Goal: Task Accomplishment & Management: Use online tool/utility

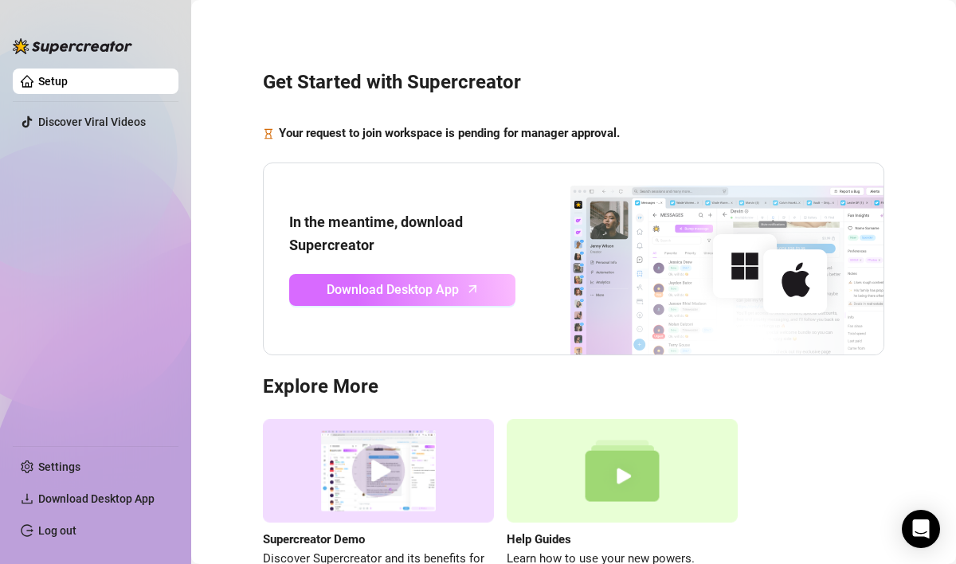
click at [423, 291] on span "Download Desktop App" at bounding box center [393, 290] width 132 height 20
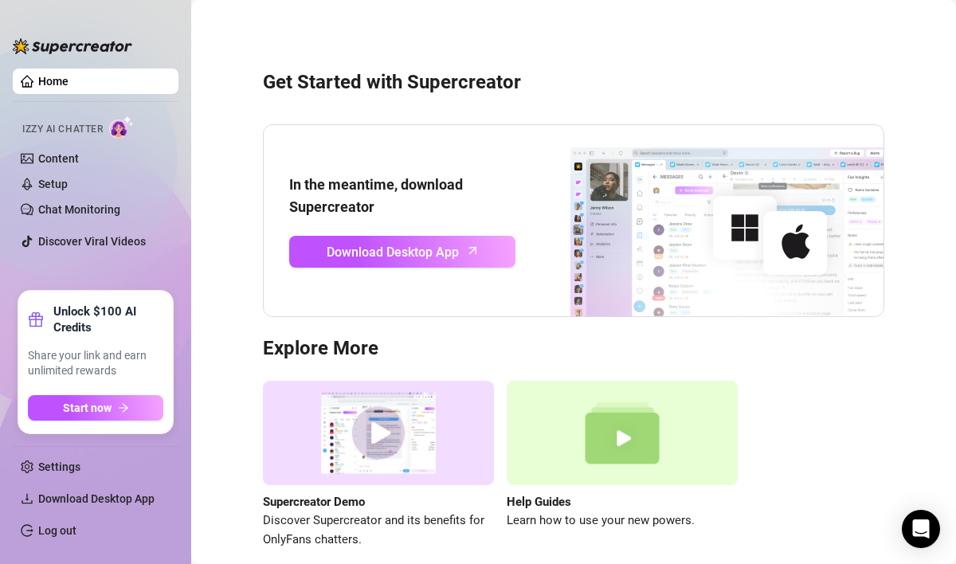
click at [69, 75] on link "Home" at bounding box center [53, 81] width 30 height 13
click at [100, 125] on span "Izzy AI Chatter" at bounding box center [62, 129] width 80 height 15
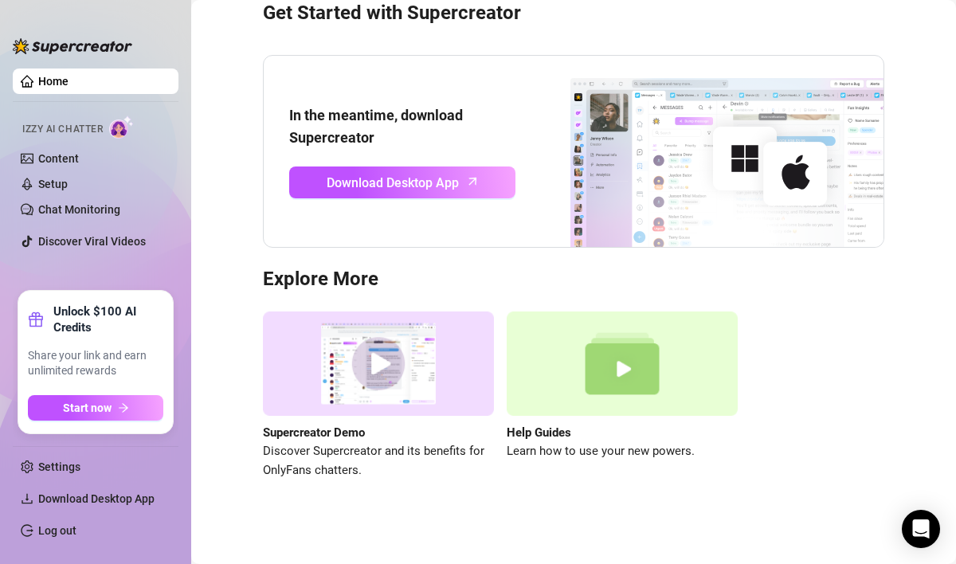
scroll to position [73, 0]
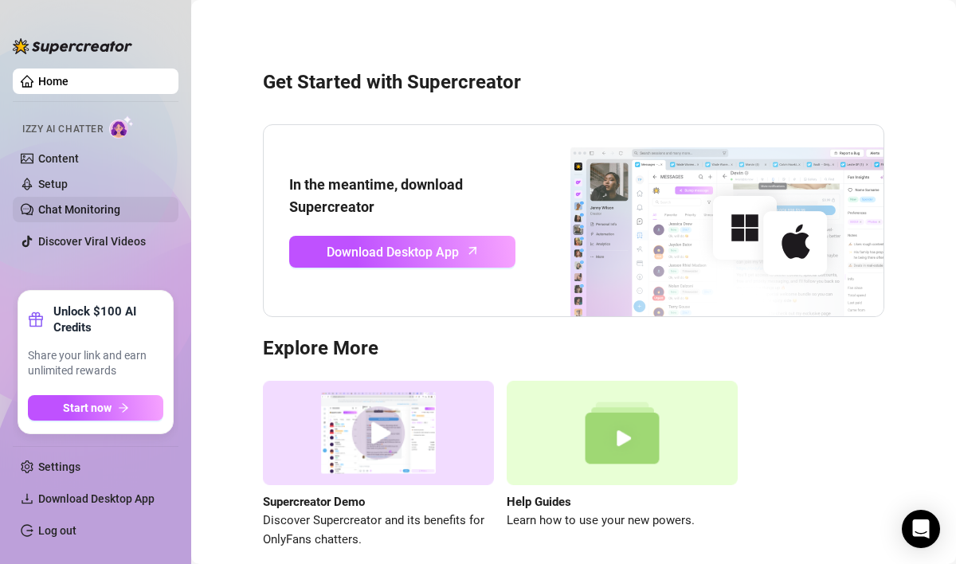
click at [52, 210] on link "Chat Monitoring" at bounding box center [79, 209] width 82 height 13
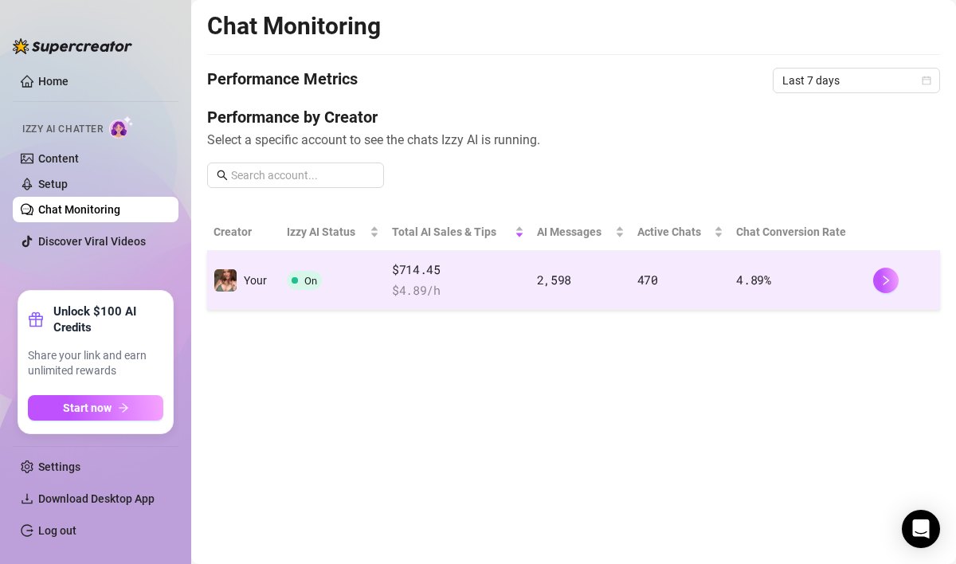
click at [501, 283] on span "$ 4.89 /h" at bounding box center [458, 290] width 132 height 19
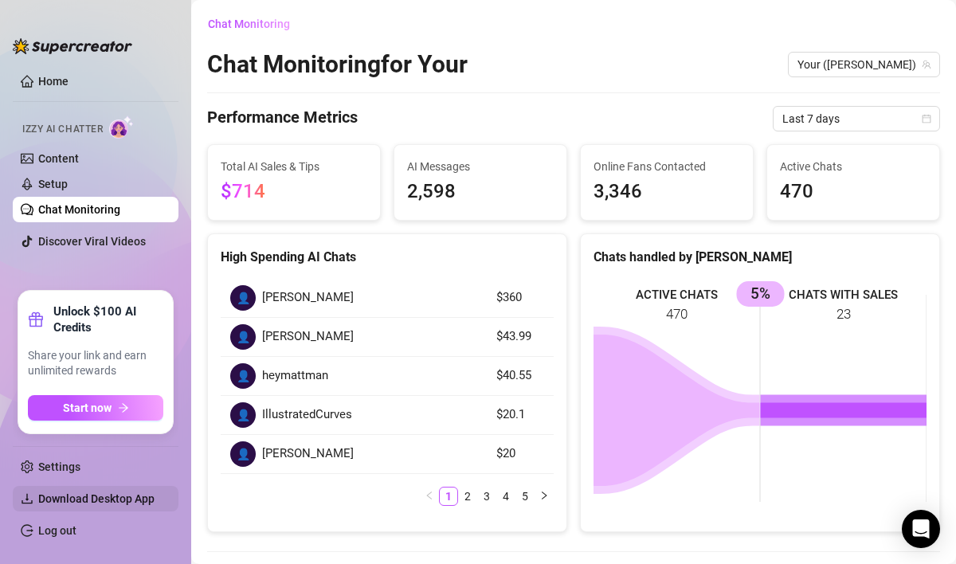
click at [96, 496] on span "Download Desktop App" at bounding box center [96, 498] width 116 height 13
click at [62, 87] on link "Home" at bounding box center [53, 81] width 30 height 13
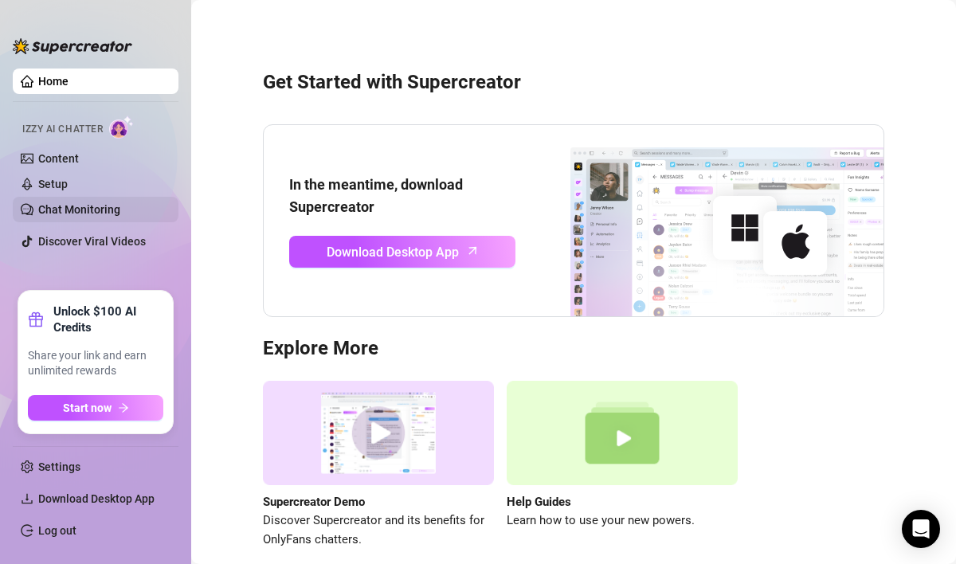
click at [91, 203] on link "Chat Monitoring" at bounding box center [79, 209] width 82 height 13
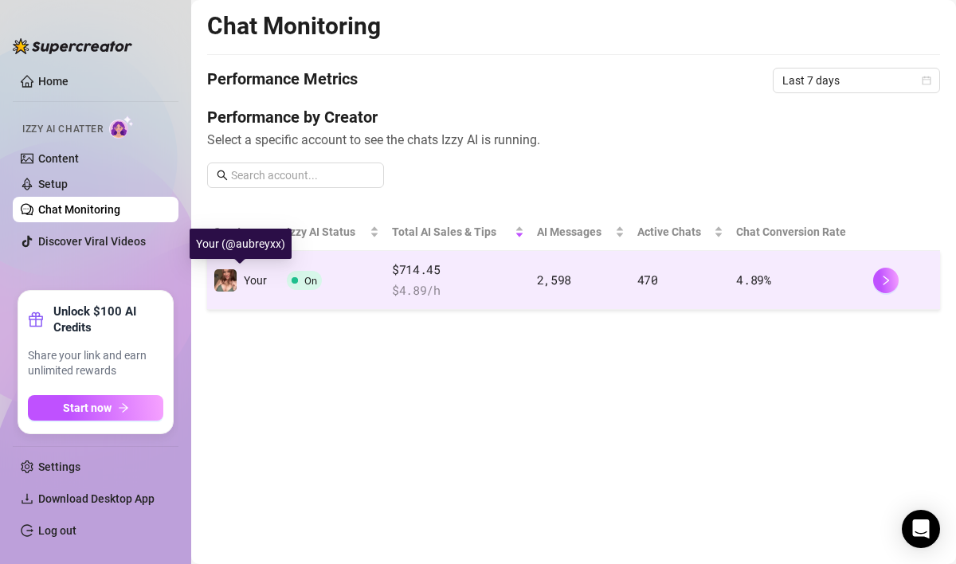
click at [229, 283] on img at bounding box center [225, 280] width 22 height 22
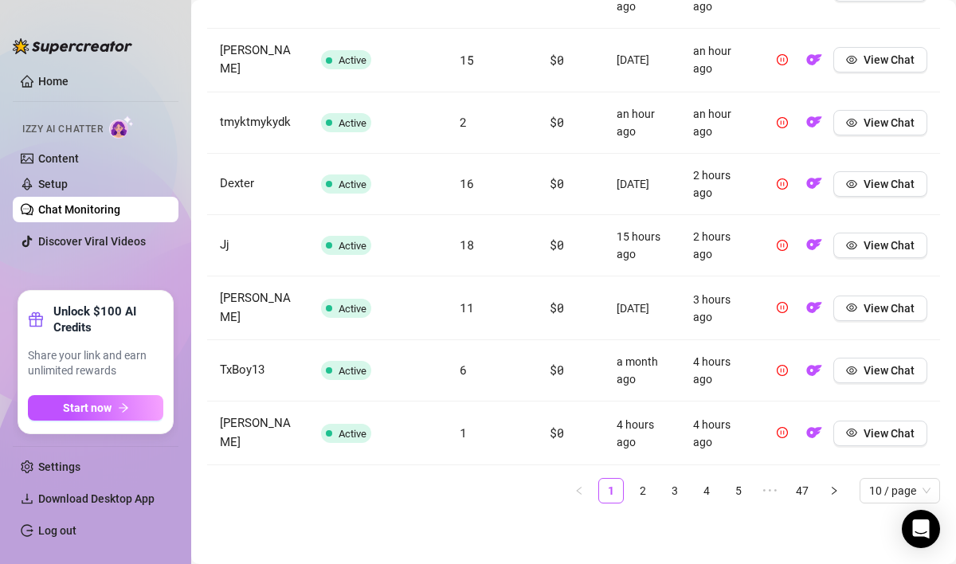
scroll to position [877, 0]
click at [636, 492] on link "2" at bounding box center [643, 491] width 24 height 24
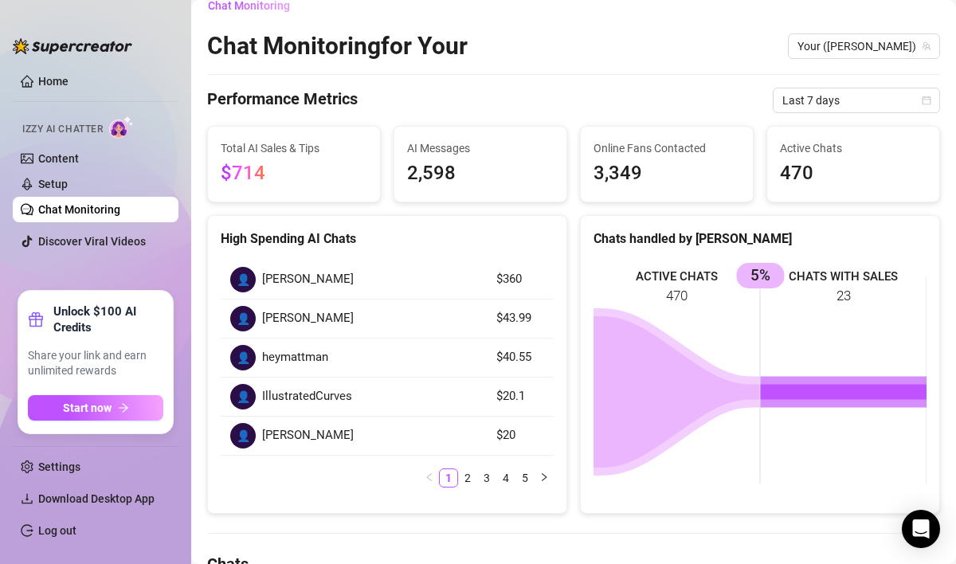
scroll to position [0, 0]
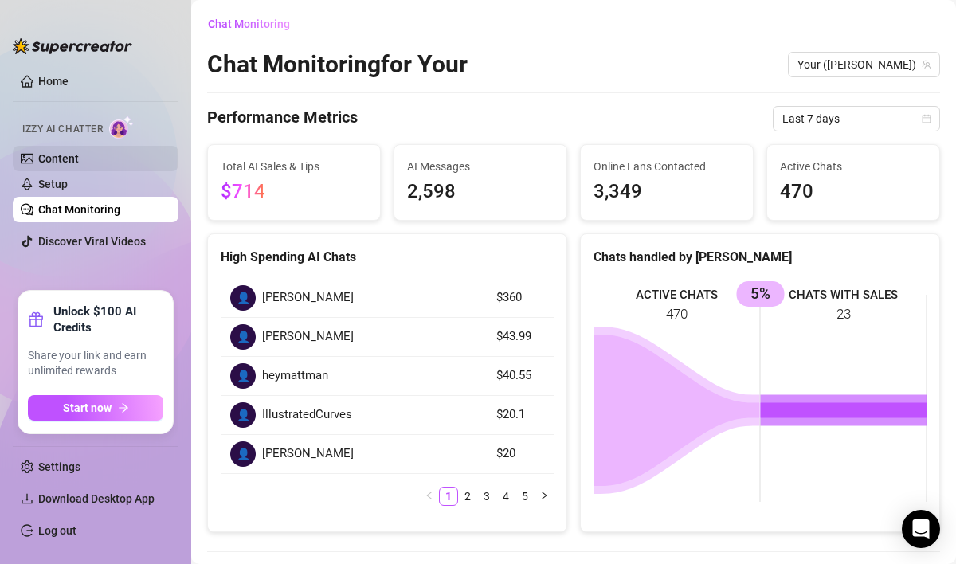
click at [73, 154] on link "Content" at bounding box center [58, 158] width 41 height 13
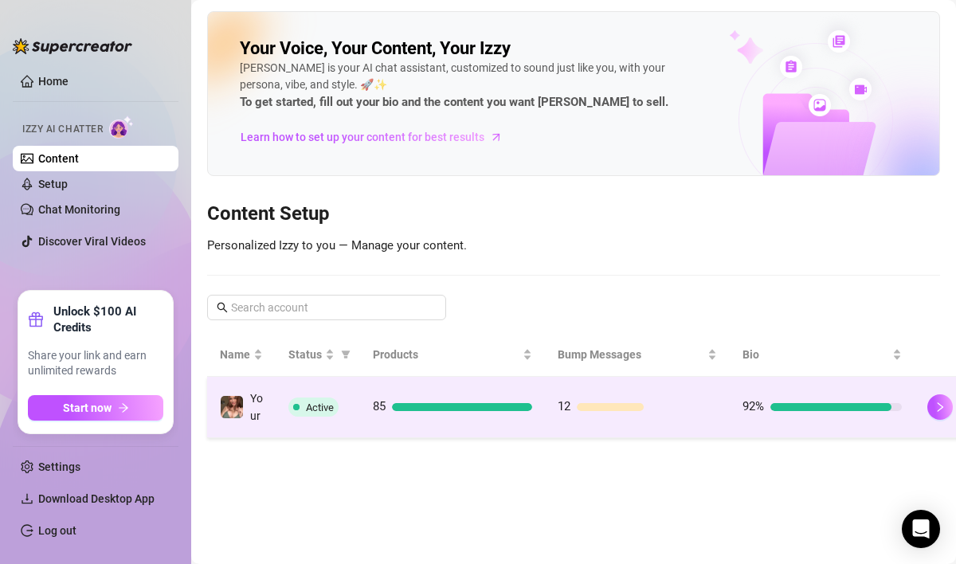
click at [288, 417] on span "Active" at bounding box center [313, 407] width 50 height 19
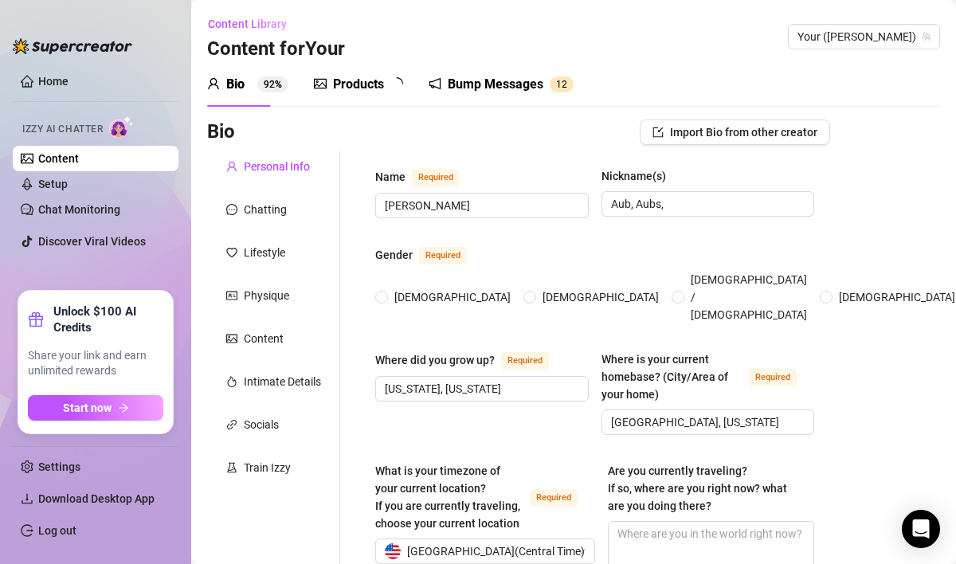
radio input "true"
type input "August 8th, 1996"
click at [68, 187] on link "Setup" at bounding box center [52, 184] width 29 height 13
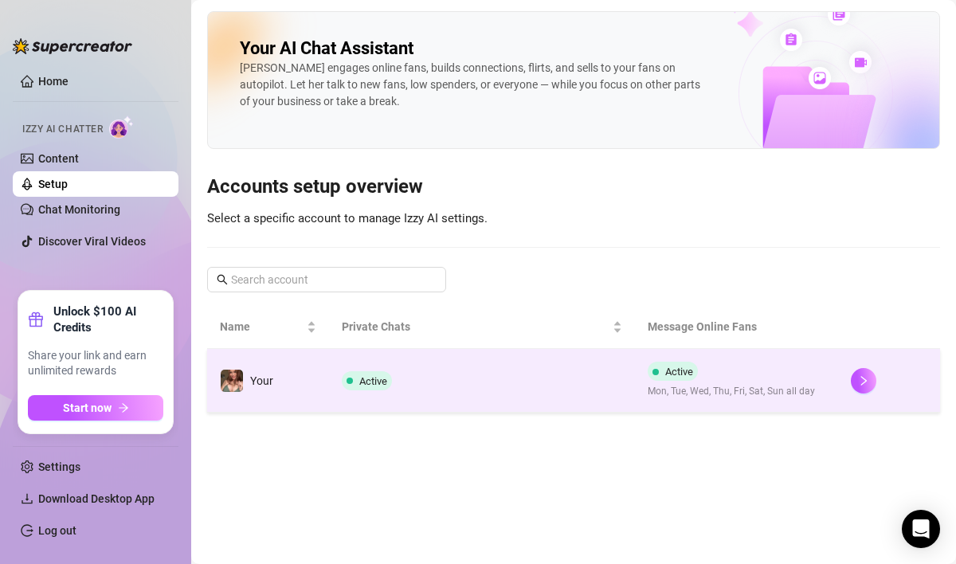
click at [312, 372] on td "Your" at bounding box center [268, 381] width 122 height 64
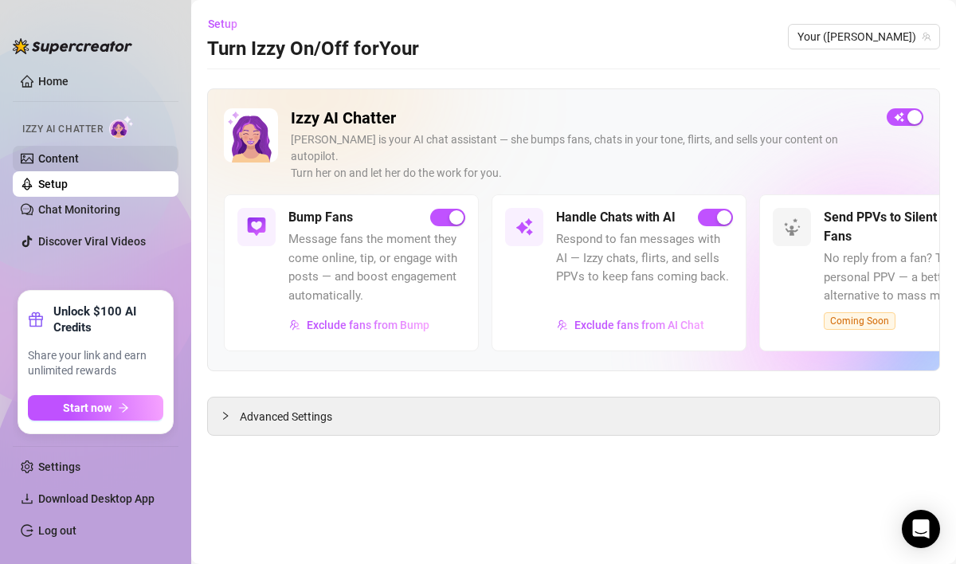
click at [79, 159] on link "Content" at bounding box center [58, 158] width 41 height 13
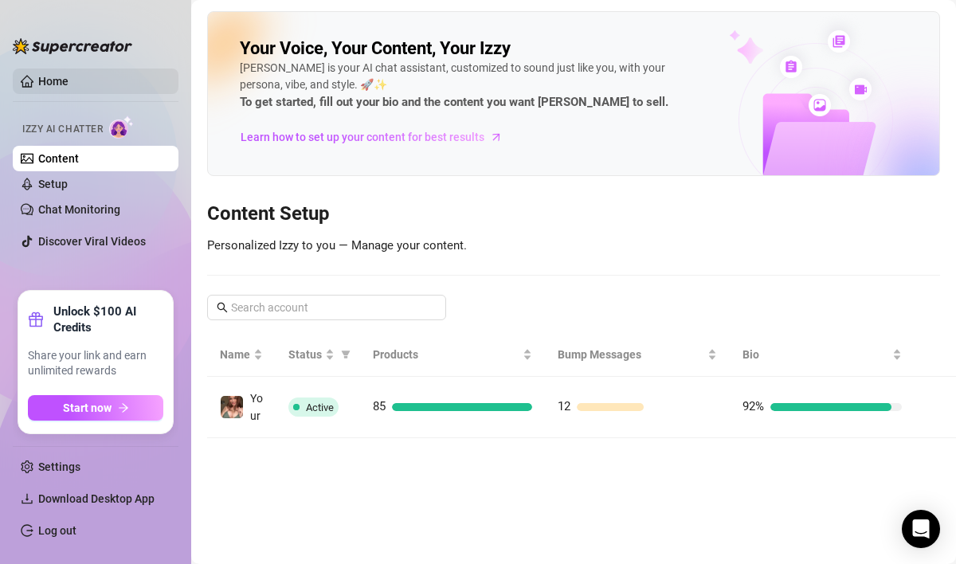
click at [69, 87] on link "Home" at bounding box center [53, 81] width 30 height 13
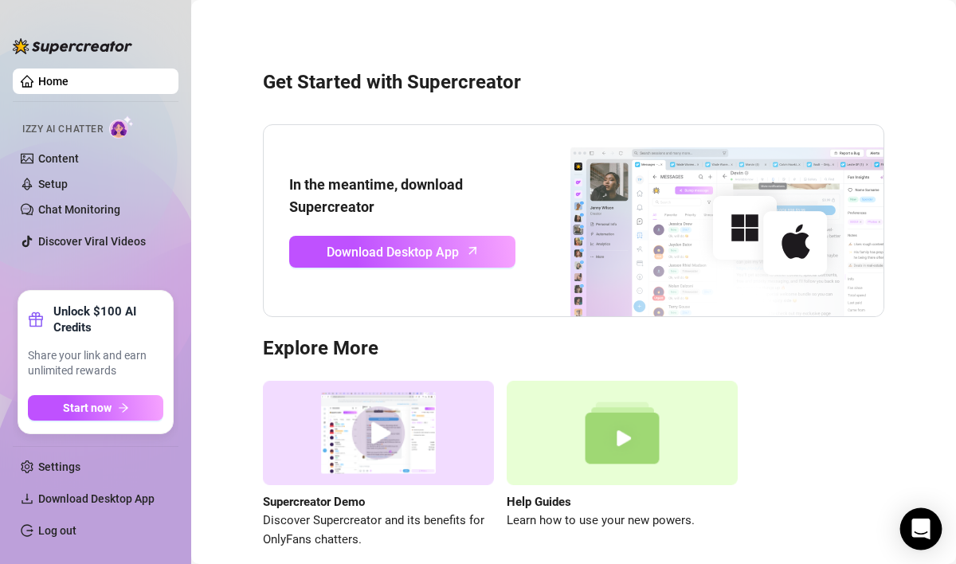
click at [908, 523] on div "Open Intercom Messenger" at bounding box center [922, 529] width 42 height 42
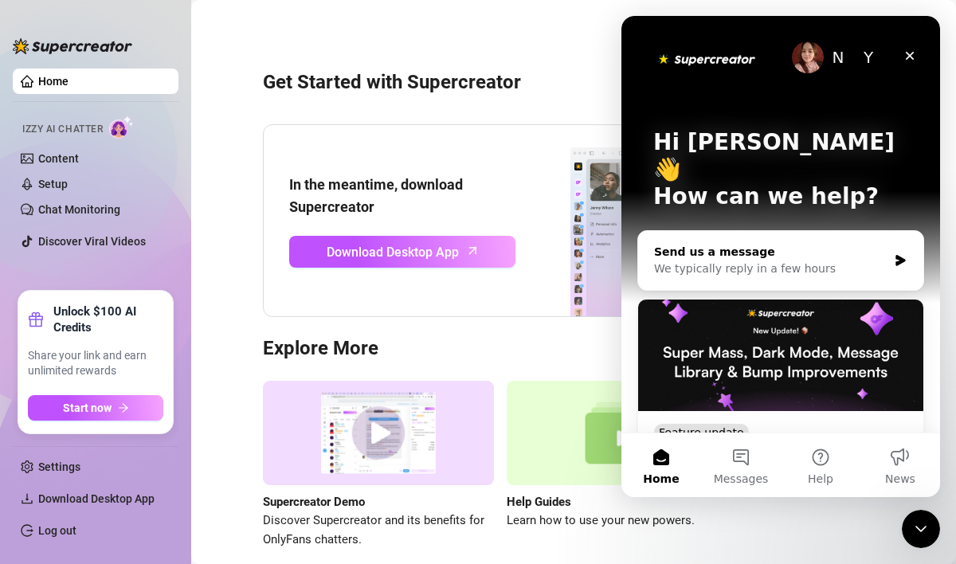
click at [897, 255] on icon "Intercom messenger" at bounding box center [901, 260] width 10 height 11
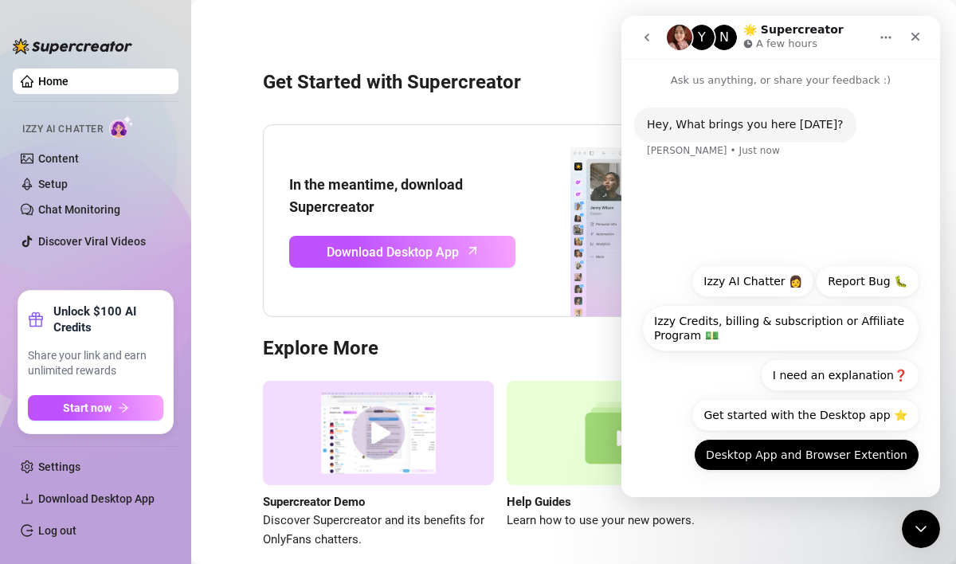
click at [799, 461] on button "Desktop App and Browser Extention" at bounding box center [807, 455] width 226 height 32
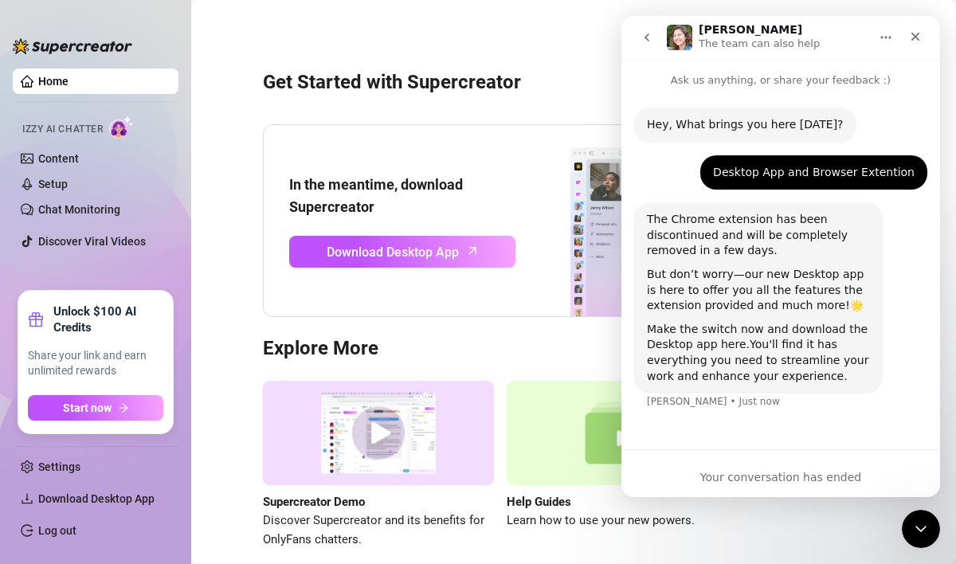
click at [719, 347] on link "Make the switch now and download the Desktop app here." at bounding box center [757, 337] width 221 height 29
